Goal: Information Seeking & Learning: Find specific fact

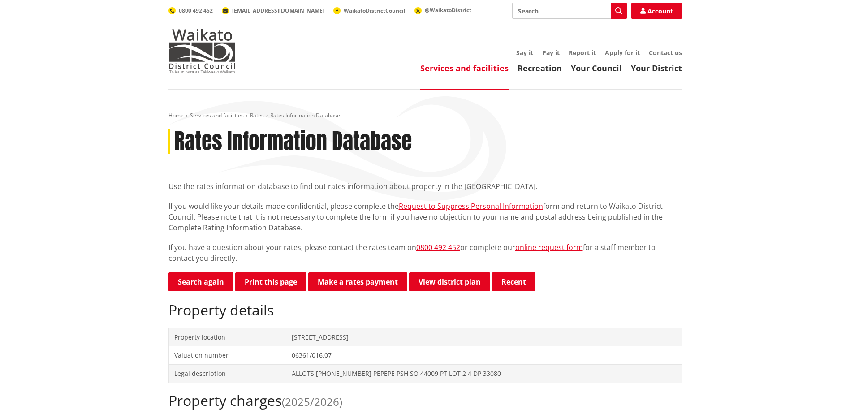
scroll to position [90, 0]
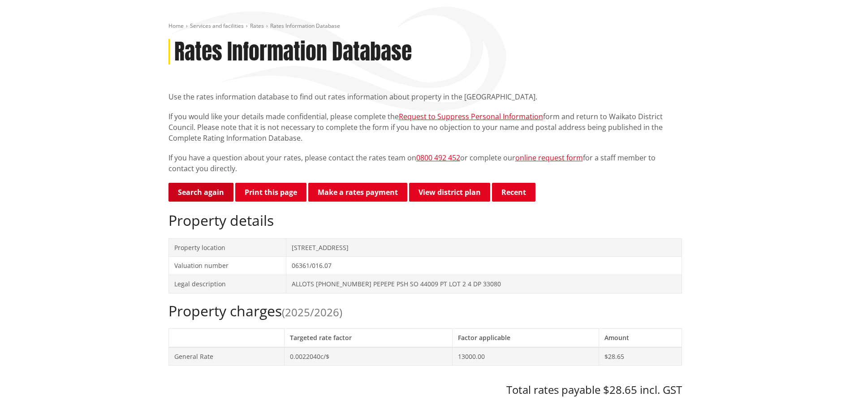
click at [211, 193] on link "Search again" at bounding box center [200, 192] width 65 height 19
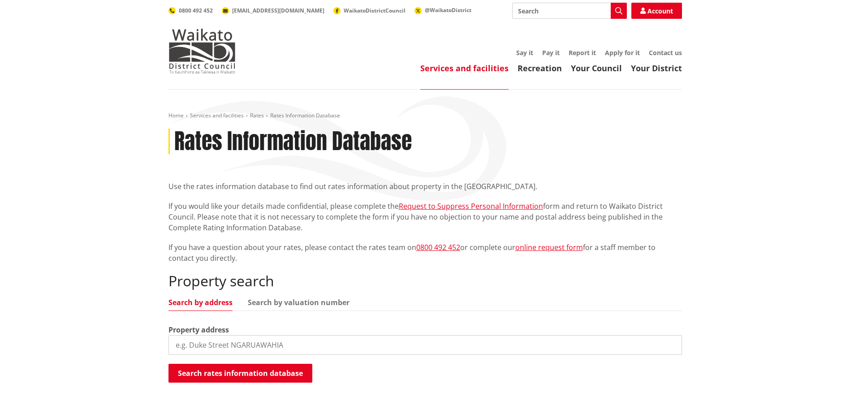
drag, startPoint x: 267, startPoint y: 297, endPoint x: 263, endPoint y: 312, distance: 14.8
click at [267, 299] on link "Search by valuation number" at bounding box center [299, 302] width 102 height 7
click at [207, 346] on input "search" at bounding box center [424, 345] width 513 height 20
paste input "0636151711"
click at [195, 344] on input "0636151711" at bounding box center [424, 345] width 513 height 20
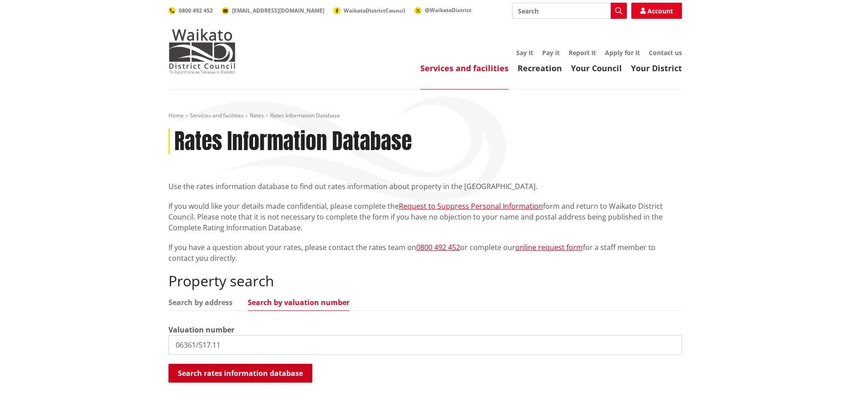
type input "06361/517.11"
click at [272, 375] on button "Search rates information database" at bounding box center [240, 373] width 144 height 19
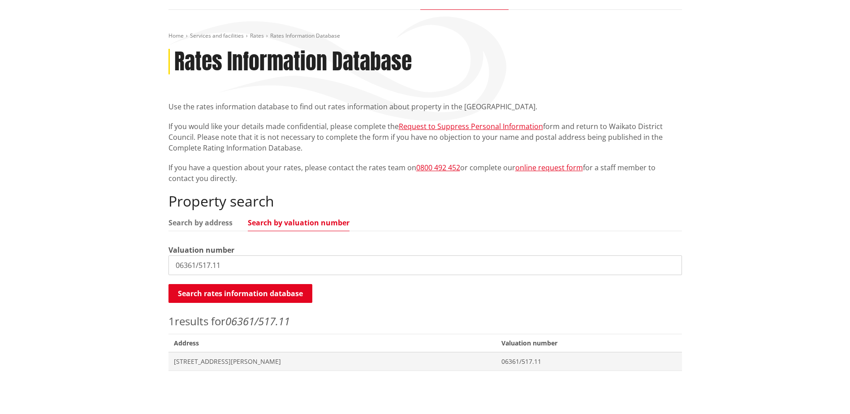
scroll to position [224, 0]
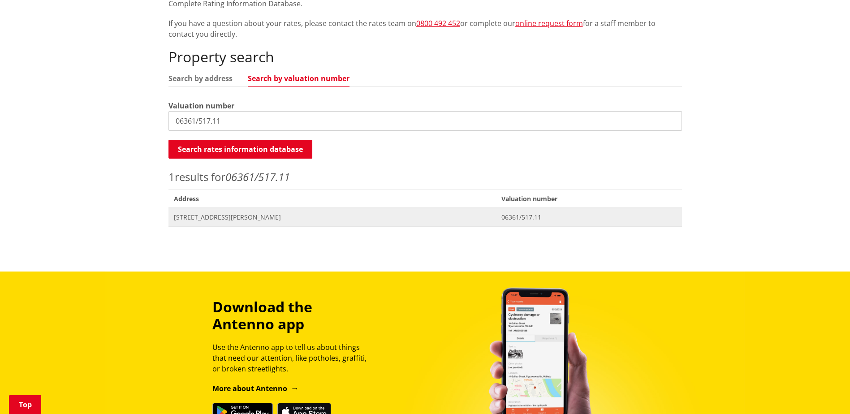
click at [246, 219] on span "459 Wilton Collieries Road GLEN MASSEY" at bounding box center [332, 217] width 317 height 9
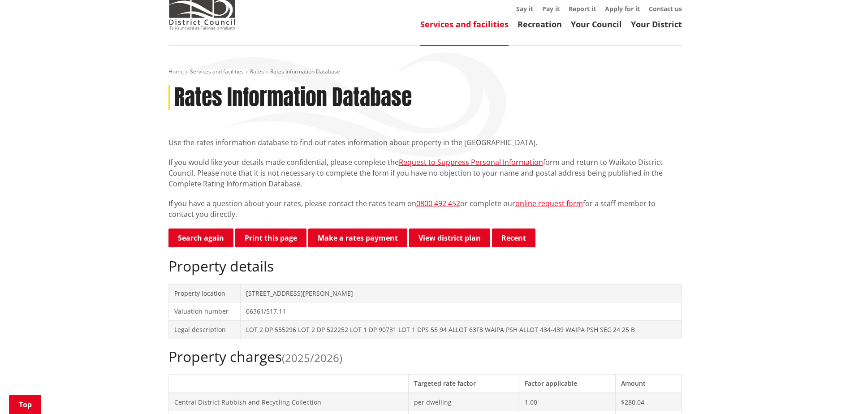
scroll to position [224, 0]
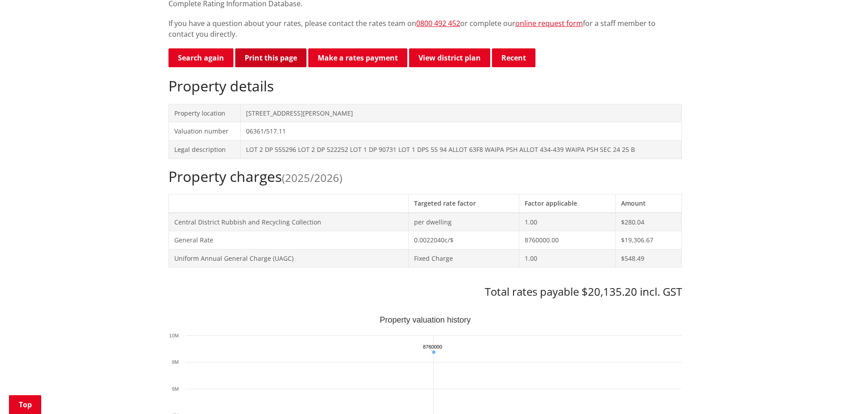
click at [276, 56] on button "Print this page" at bounding box center [270, 57] width 71 height 19
click at [202, 59] on link "Search again" at bounding box center [200, 57] width 65 height 19
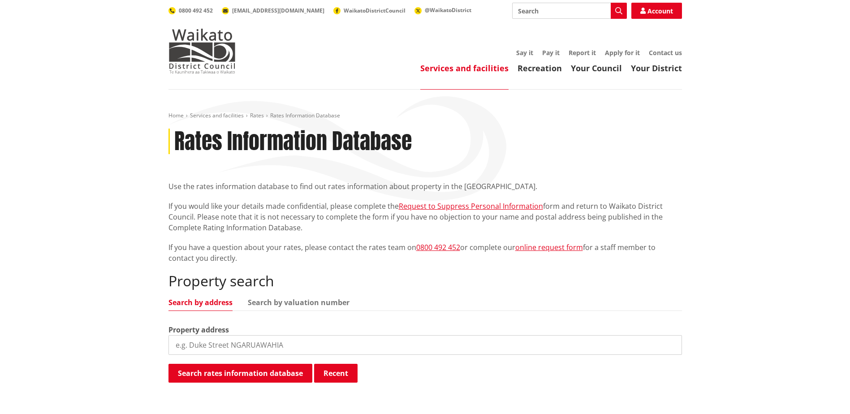
drag, startPoint x: 297, startPoint y: 302, endPoint x: 276, endPoint y: 322, distance: 28.8
click at [297, 302] on link "Search by valuation number" at bounding box center [299, 302] width 102 height 7
click at [259, 341] on input "search" at bounding box center [424, 345] width 513 height 20
paste input "06361/016.07"
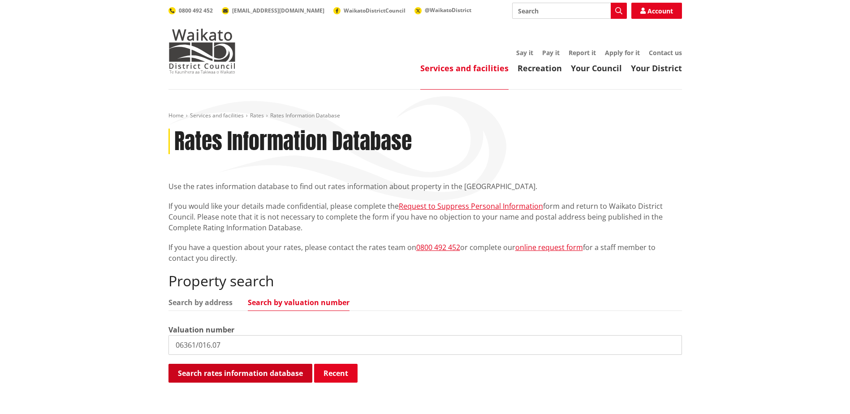
type input "06361/016.07"
click at [277, 375] on button "Search rates information database" at bounding box center [240, 373] width 144 height 19
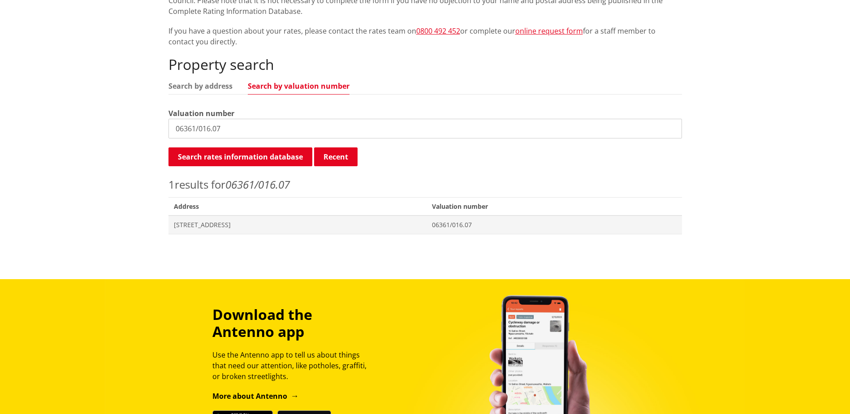
scroll to position [224, 0]
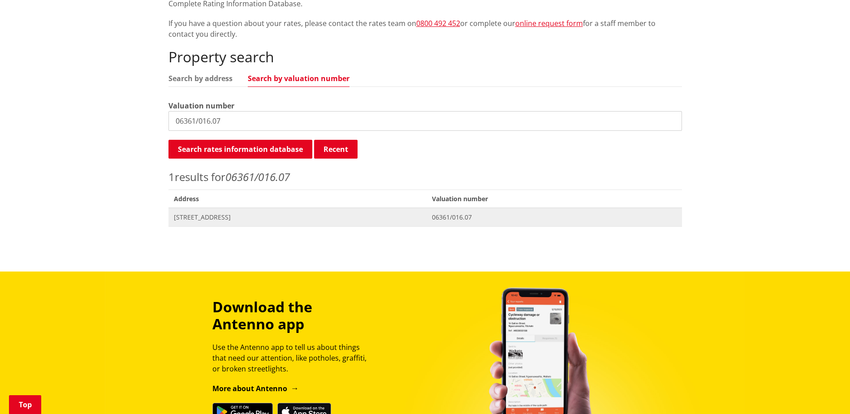
drag, startPoint x: 220, startPoint y: 215, endPoint x: 227, endPoint y: 209, distance: 8.9
click at [220, 215] on span "[STREET_ADDRESS]" at bounding box center [298, 217] width 248 height 9
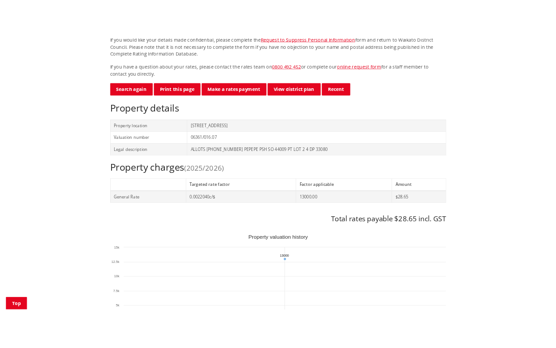
scroll to position [224, 0]
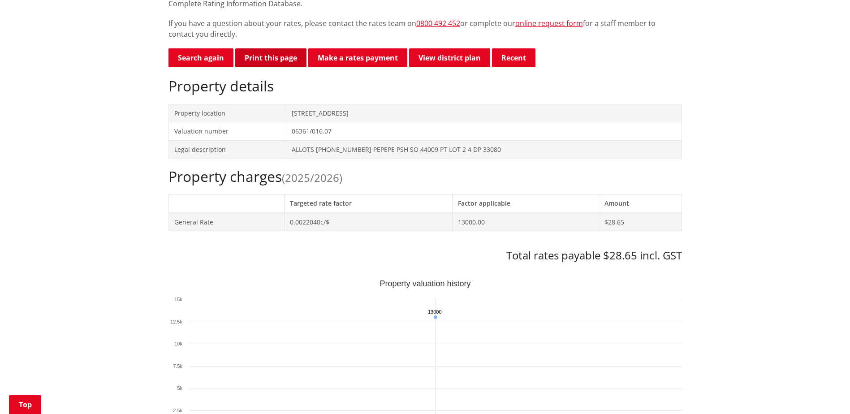
click at [269, 58] on button "Print this page" at bounding box center [270, 57] width 71 height 19
